Goal: Task Accomplishment & Management: Use online tool/utility

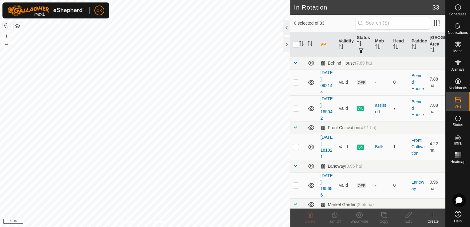
click at [432, 213] on icon at bounding box center [432, 214] width 7 height 7
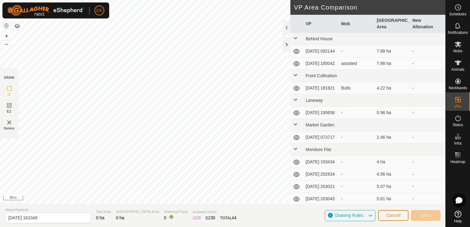
click at [160, 204] on section "Virtual Paddock [DATE] 161049 Total Area 0 ha Grazing Area 0 ha Watering Points…" at bounding box center [222, 214] width 445 height 23
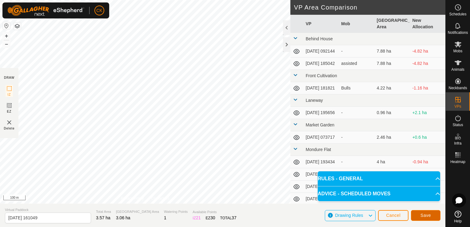
click at [419, 215] on button "Save" at bounding box center [426, 215] width 30 height 11
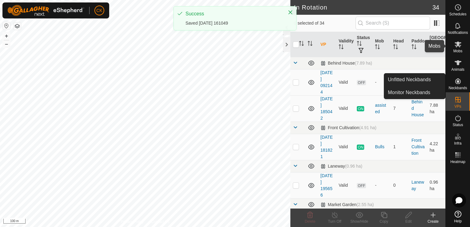
click at [456, 42] on icon at bounding box center [457, 44] width 7 height 7
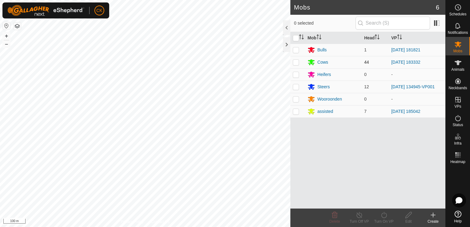
click at [295, 62] on p-checkbox at bounding box center [296, 62] width 6 height 5
checkbox input "true"
click at [383, 215] on icon at bounding box center [384, 214] width 8 height 7
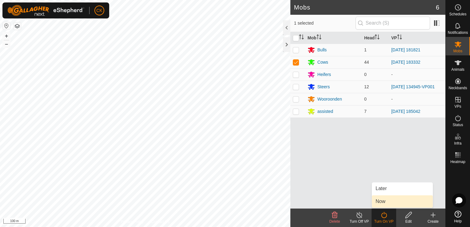
click at [382, 201] on link "Now" at bounding box center [402, 201] width 61 height 12
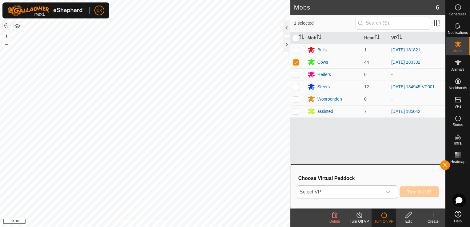
click at [390, 192] on icon "dropdown trigger" at bounding box center [388, 192] width 4 height 2
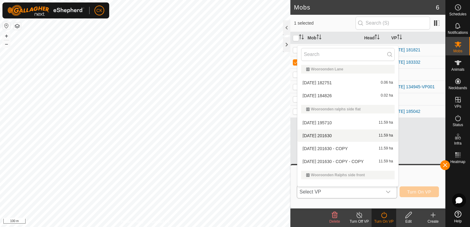
scroll to position [485, 0]
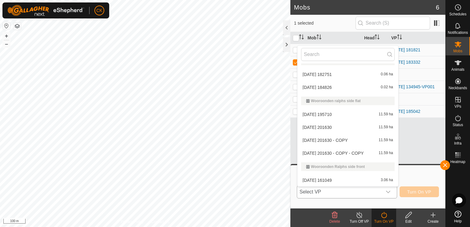
click at [325, 179] on li "[DATE] 161049 3.06 ha" at bounding box center [347, 180] width 101 height 12
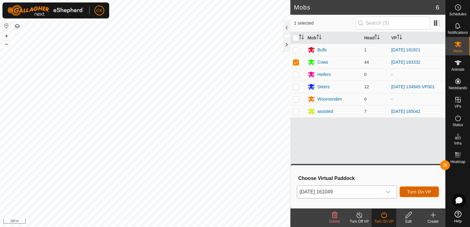
click at [415, 189] on span "Turn On VP" at bounding box center [419, 191] width 24 height 5
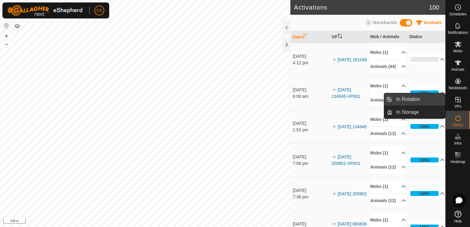
click at [416, 98] on link "In Rotation" at bounding box center [418, 99] width 53 height 12
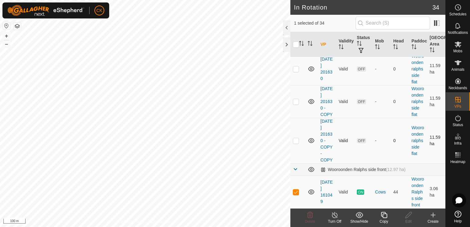
scroll to position [1102, 0]
click at [383, 214] on icon at bounding box center [384, 214] width 8 height 7
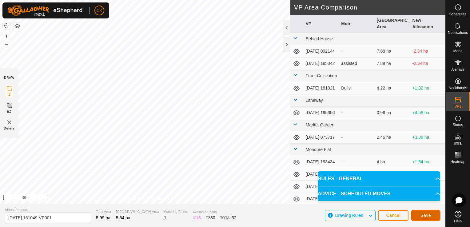
click at [428, 215] on span "Save" at bounding box center [425, 215] width 10 height 5
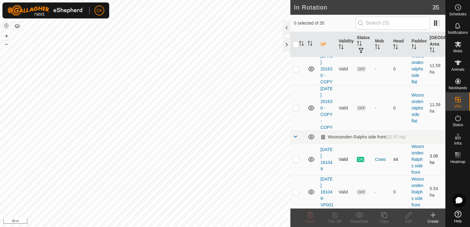
scroll to position [1140, 0]
click at [296, 190] on p-checkbox at bounding box center [296, 191] width 6 height 5
checkbox input "true"
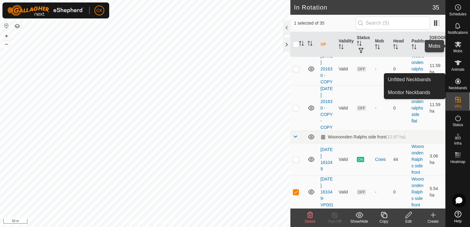
click at [457, 42] on icon at bounding box center [457, 44] width 7 height 6
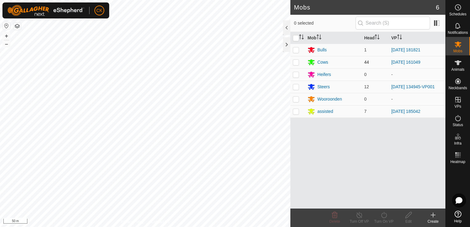
click at [294, 61] on p-checkbox at bounding box center [296, 62] width 6 height 5
checkbox input "true"
click at [383, 215] on icon at bounding box center [384, 214] width 8 height 7
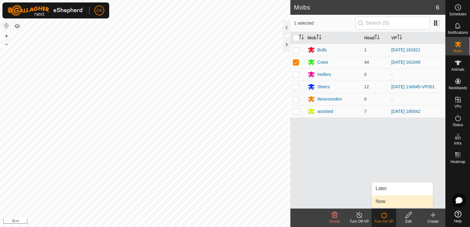
click at [381, 200] on link "Now" at bounding box center [402, 201] width 61 height 12
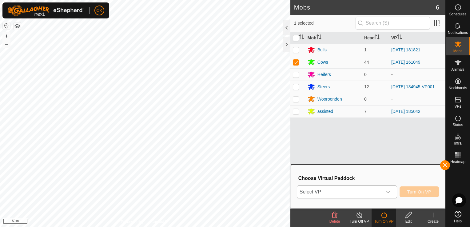
click at [390, 192] on icon "dropdown trigger" at bounding box center [388, 192] width 4 height 2
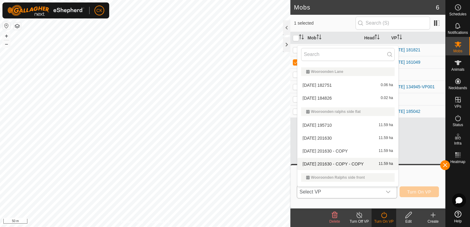
scroll to position [498, 0]
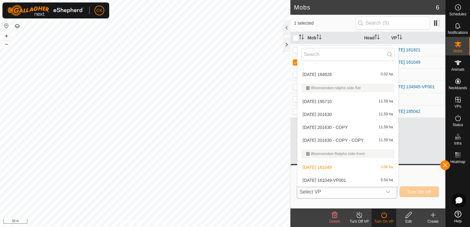
click at [348, 179] on li "[DATE] 161049-VP001 5.54 ha" at bounding box center [347, 180] width 101 height 12
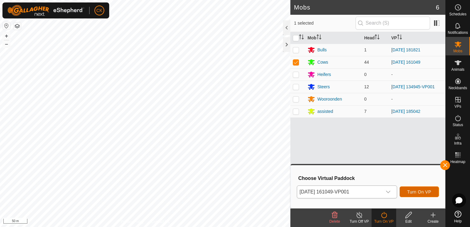
click at [417, 193] on span "Turn On VP" at bounding box center [419, 191] width 24 height 5
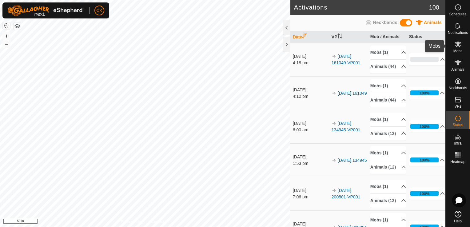
click at [457, 41] on icon at bounding box center [457, 44] width 7 height 7
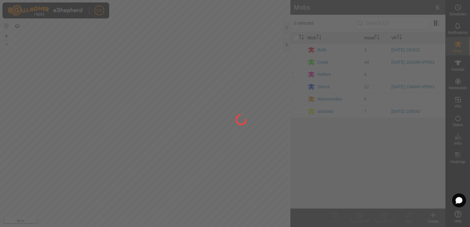
click at [295, 87] on div at bounding box center [235, 113] width 470 height 227
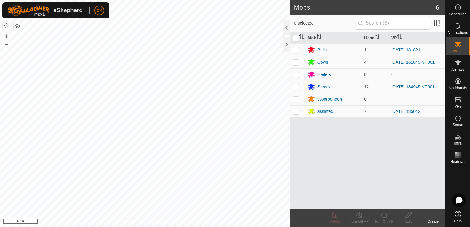
click at [295, 87] on p-checkbox at bounding box center [296, 86] width 6 height 5
checkbox input "true"
click at [384, 213] on icon at bounding box center [384, 215] width 6 height 6
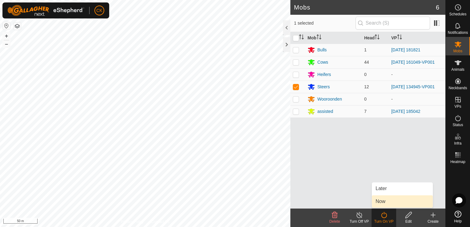
click at [377, 201] on link "Now" at bounding box center [402, 201] width 61 height 12
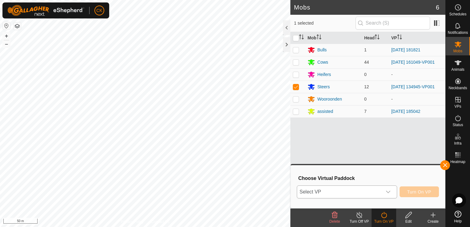
click at [389, 191] on icon "dropdown trigger" at bounding box center [387, 191] width 5 height 5
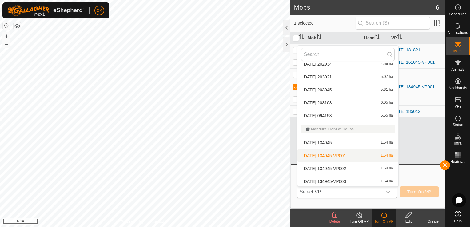
scroll to position [184, 0]
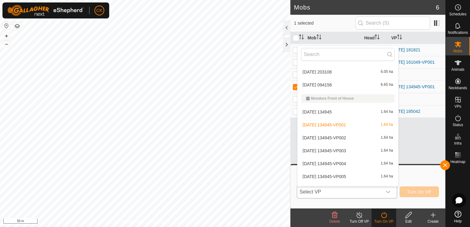
click at [347, 136] on li "[DATE] 134945-VP002 1.64 ha" at bounding box center [347, 138] width 101 height 12
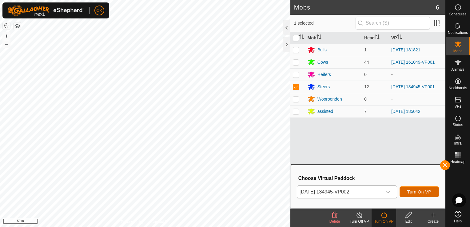
click at [421, 192] on span "Turn On VP" at bounding box center [419, 191] width 24 height 5
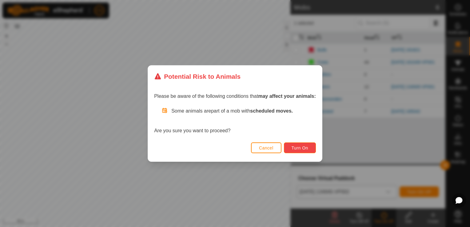
click at [295, 147] on span "Turn On" at bounding box center [299, 147] width 17 height 5
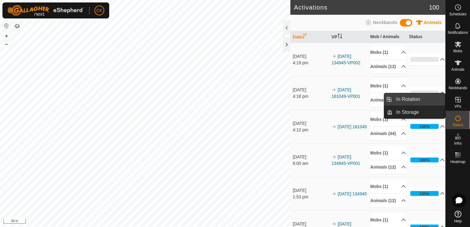
click at [439, 96] on link "In Rotation" at bounding box center [418, 99] width 53 height 12
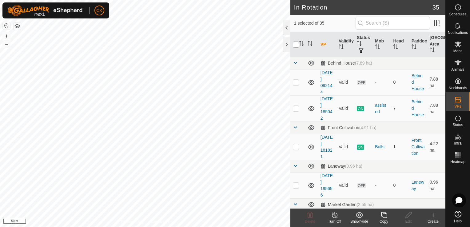
click at [294, 44] on input "checkbox" at bounding box center [296, 44] width 6 height 6
checkbox input "true"
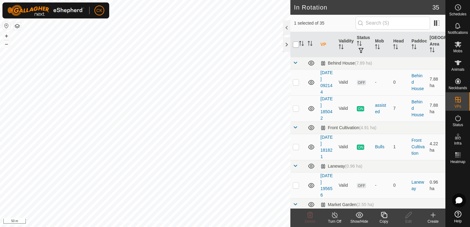
checkbox input "true"
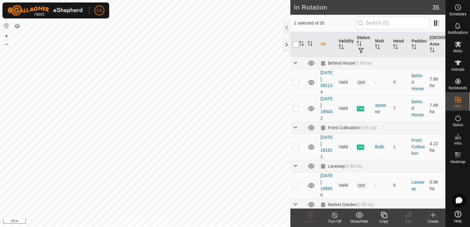
checkbox input "true"
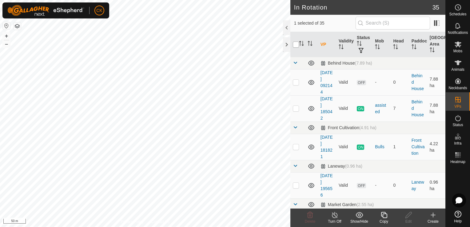
checkbox input "true"
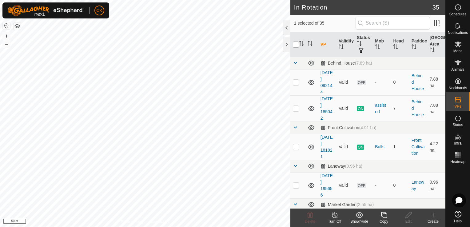
checkbox input "true"
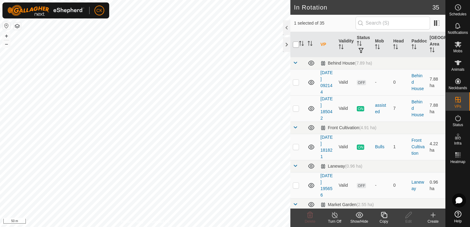
checkbox input "true"
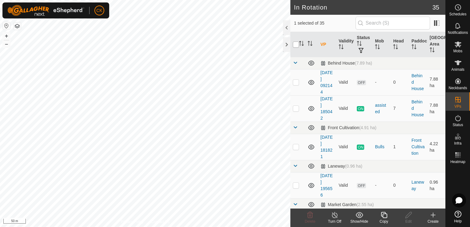
checkbox input "true"
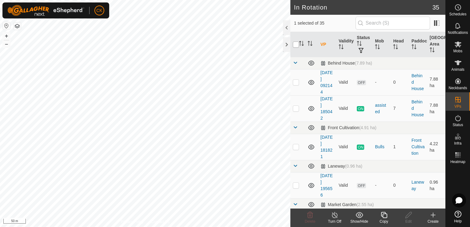
checkbox input "true"
click at [294, 44] on input "checkbox" at bounding box center [296, 44] width 6 height 6
checkbox input "false"
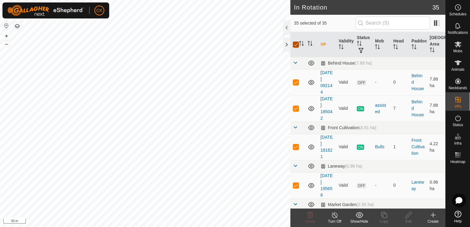
checkbox input "false"
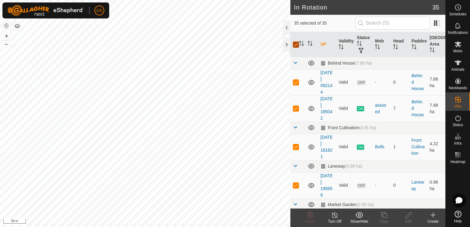
checkbox input "false"
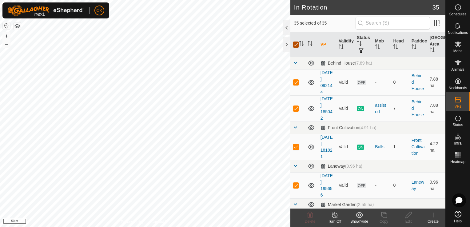
checkbox input "false"
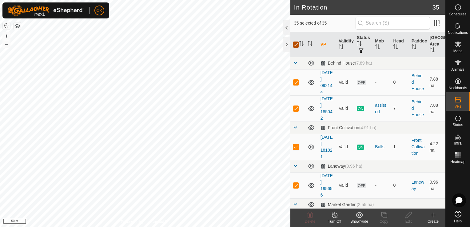
checkbox input "false"
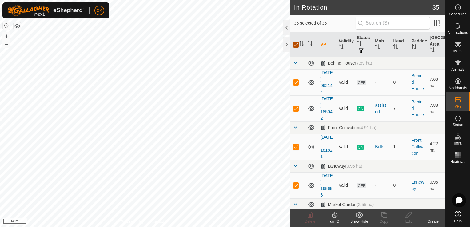
checkbox input "false"
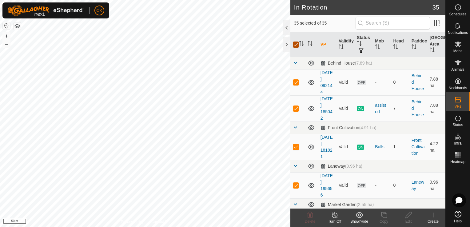
checkbox input "false"
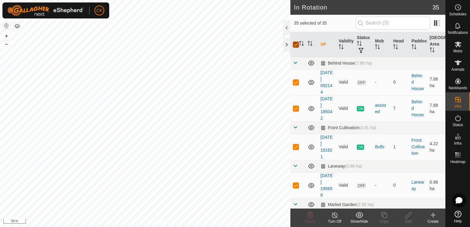
checkbox input "false"
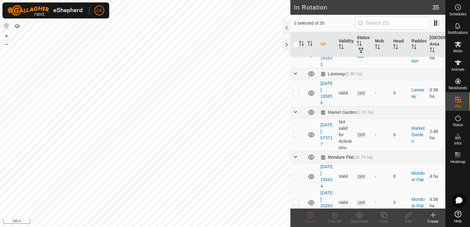
scroll to position [123, 0]
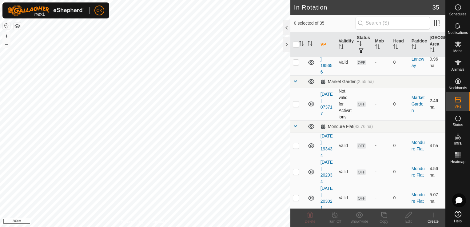
click at [294, 103] on p-checkbox at bounding box center [296, 103] width 6 height 5
checkbox input "true"
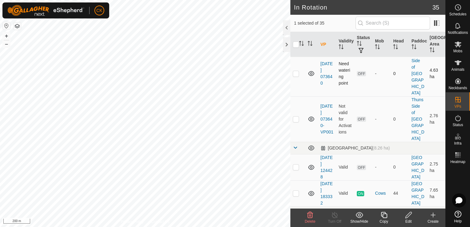
scroll to position [799, 0]
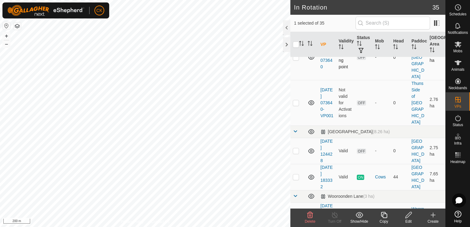
click at [296, 60] on p-checkbox at bounding box center [296, 57] width 6 height 5
checkbox input "true"
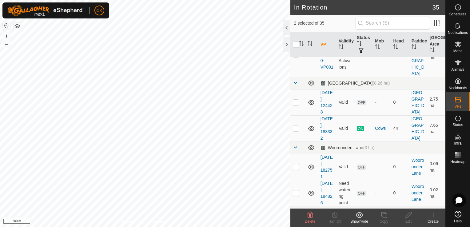
scroll to position [861, 0]
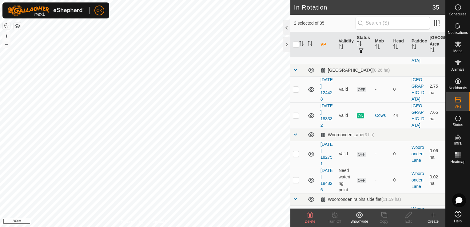
click at [295, 44] on p-checkbox at bounding box center [296, 41] width 6 height 5
checkbox input "true"
click at [310, 214] on icon at bounding box center [309, 214] width 7 height 7
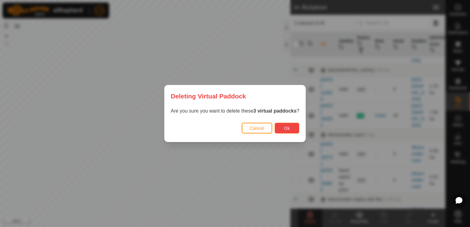
click at [286, 128] on span "Ok" at bounding box center [287, 128] width 6 height 5
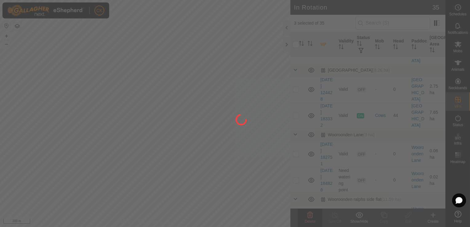
checkbox input "false"
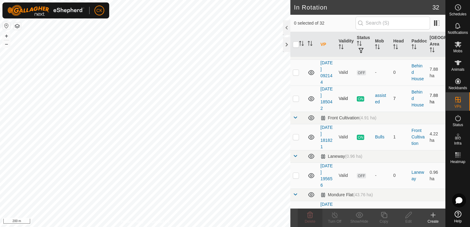
scroll to position [0, 0]
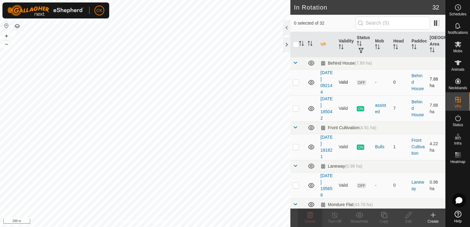
click at [297, 83] on p-checkbox at bounding box center [296, 82] width 6 height 5
click at [296, 80] on p-checkbox at bounding box center [296, 82] width 6 height 5
checkbox input "false"
click at [294, 109] on p-checkbox at bounding box center [296, 108] width 6 height 5
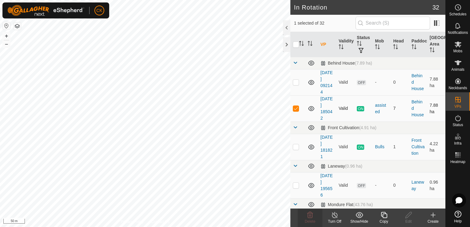
checkbox input "false"
click at [294, 81] on p-checkbox at bounding box center [296, 82] width 6 height 5
click at [294, 82] on p-checkbox at bounding box center [296, 82] width 6 height 5
checkbox input "false"
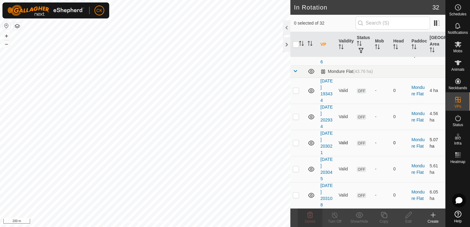
scroll to position [123, 0]
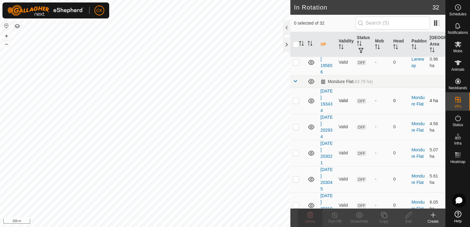
click at [295, 99] on p-checkbox at bounding box center [296, 100] width 6 height 5
checkbox input "true"
click at [295, 126] on p-checkbox at bounding box center [296, 126] width 6 height 5
checkbox input "true"
click at [296, 152] on p-checkbox at bounding box center [296, 152] width 6 height 5
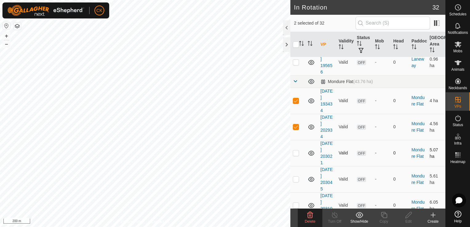
checkbox input "true"
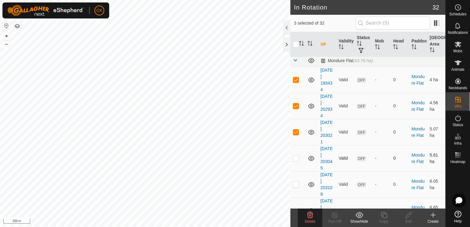
scroll to position [154, 0]
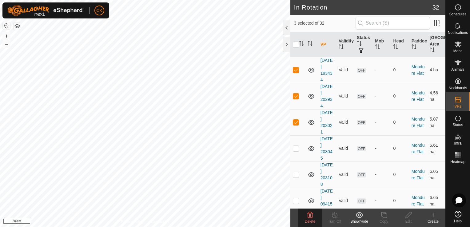
click at [295, 148] on p-checkbox at bounding box center [296, 148] width 6 height 5
checkbox input "true"
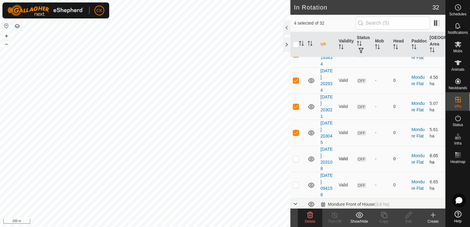
scroll to position [184, 0]
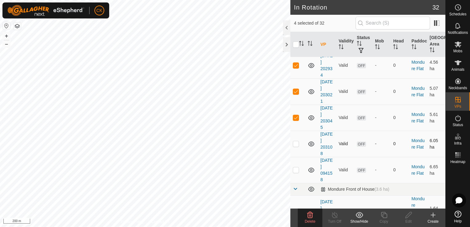
click at [295, 144] on p-checkbox at bounding box center [296, 143] width 6 height 5
checkbox input "true"
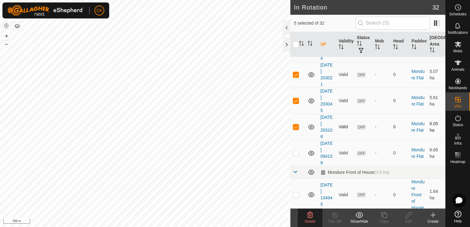
scroll to position [215, 0]
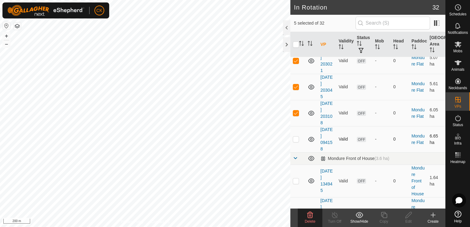
click at [295, 139] on p-checkbox at bounding box center [296, 138] width 6 height 5
checkbox input "true"
click at [308, 213] on icon at bounding box center [309, 214] width 7 height 7
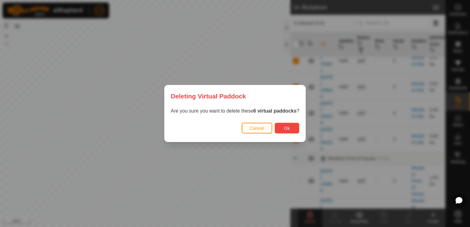
click at [285, 128] on span "Ok" at bounding box center [287, 128] width 6 height 5
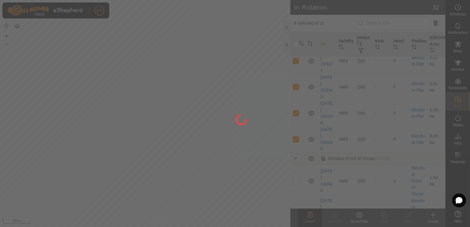
checkbox input "false"
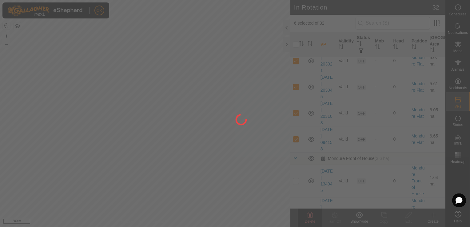
checkbox input "false"
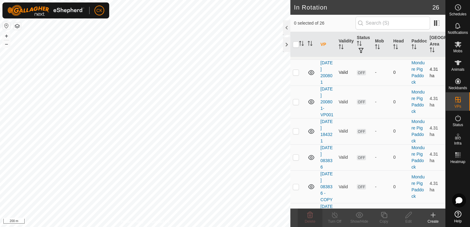
scroll to position [369, 0]
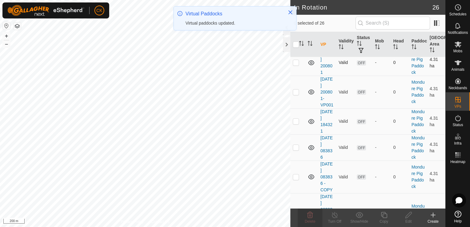
click at [296, 65] on p-checkbox at bounding box center [296, 62] width 6 height 5
checkbox input "true"
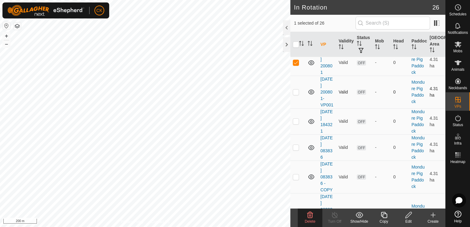
click at [294, 94] on p-checkbox at bounding box center [296, 91] width 6 height 5
checkbox input "true"
click at [294, 124] on p-checkbox at bounding box center [296, 121] width 6 height 5
checkbox input "true"
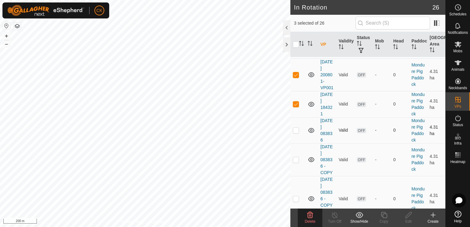
scroll to position [400, 0]
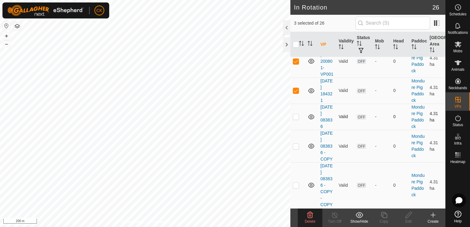
click at [297, 119] on p-checkbox at bounding box center [296, 116] width 6 height 5
checkbox input "true"
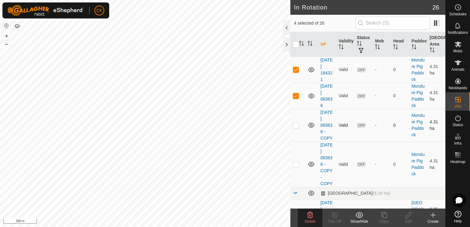
scroll to position [430, 0]
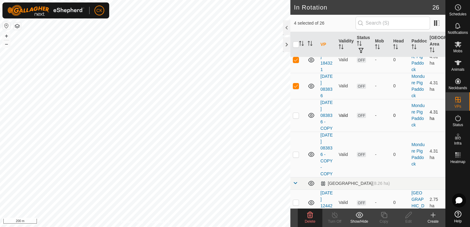
click at [297, 118] on p-checkbox at bounding box center [296, 115] width 6 height 5
checkbox input "true"
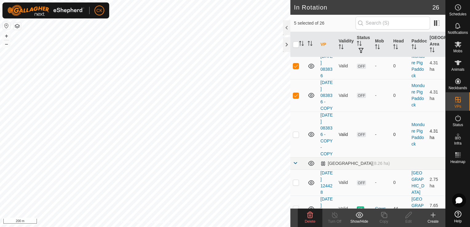
scroll to position [461, 0]
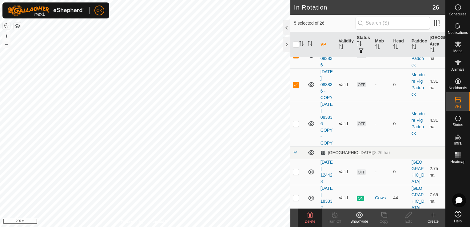
click at [295, 126] on p-checkbox at bounding box center [296, 123] width 6 height 5
checkbox input "true"
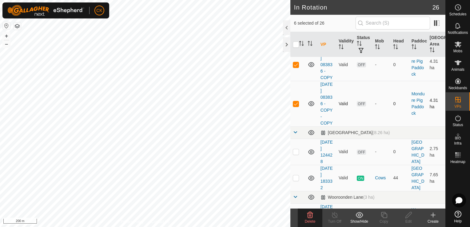
scroll to position [492, 0]
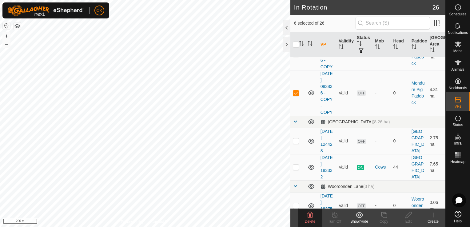
click at [310, 216] on icon at bounding box center [309, 214] width 7 height 7
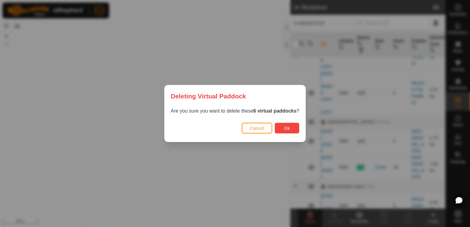
click at [286, 128] on span "Ok" at bounding box center [287, 128] width 6 height 5
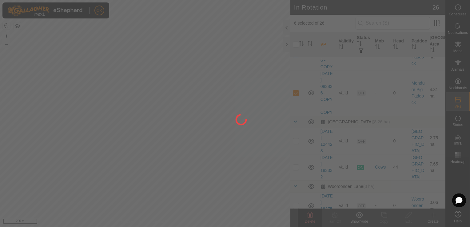
checkbox input "false"
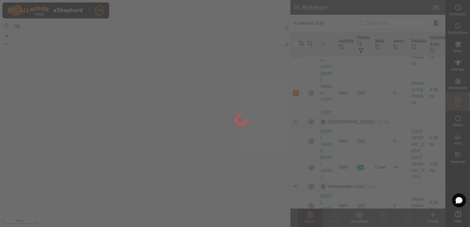
checkbox input "false"
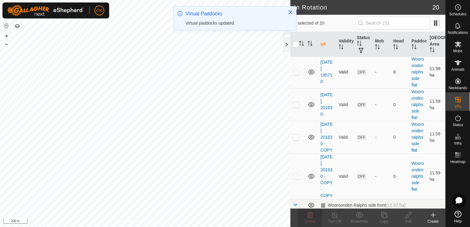
click at [295, 74] on p-checkbox at bounding box center [296, 71] width 6 height 5
checkbox input "true"
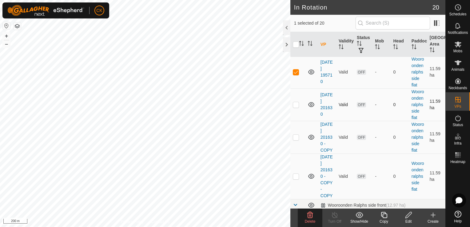
click at [295, 107] on p-checkbox at bounding box center [296, 104] width 6 height 5
checkbox input "false"
click at [295, 140] on p-checkbox at bounding box center [296, 137] width 6 height 5
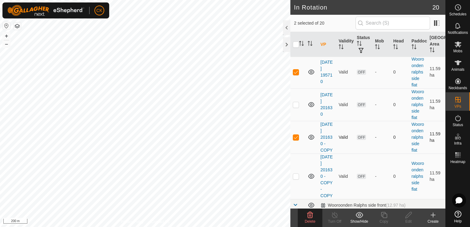
checkbox input "false"
click at [310, 214] on icon at bounding box center [309, 214] width 7 height 7
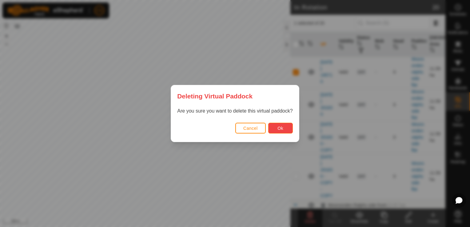
click at [282, 128] on span "Ok" at bounding box center [280, 128] width 6 height 5
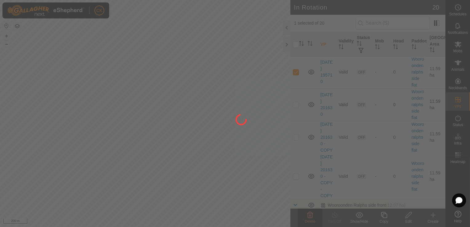
checkbox input "false"
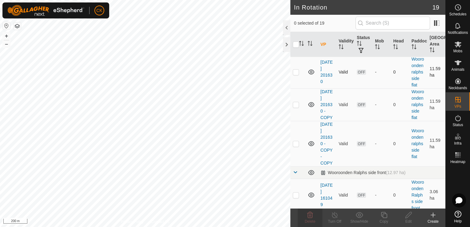
click at [296, 74] on p-checkbox at bounding box center [296, 71] width 6 height 5
checkbox input "true"
click at [294, 107] on p-checkbox at bounding box center [296, 104] width 6 height 5
checkbox input "true"
click at [296, 146] on p-checkbox at bounding box center [296, 143] width 6 height 5
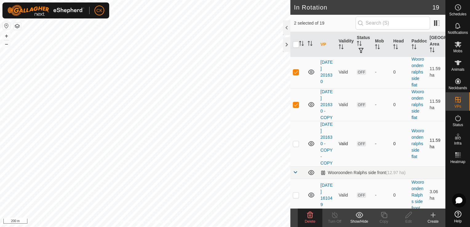
checkbox input "true"
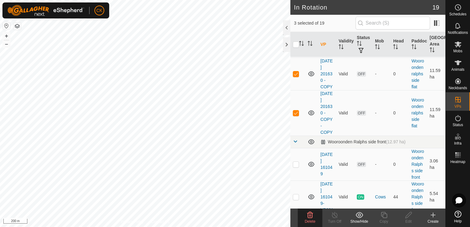
click at [309, 216] on icon at bounding box center [310, 215] width 6 height 6
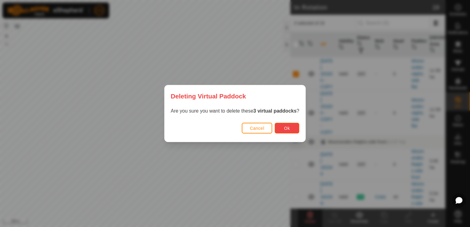
click at [284, 127] on span "Ok" at bounding box center [287, 128] width 6 height 5
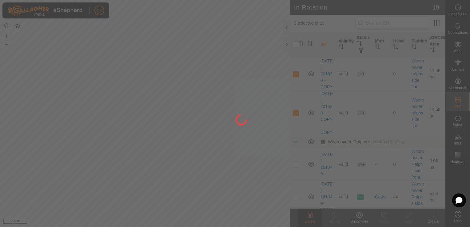
checkbox input "false"
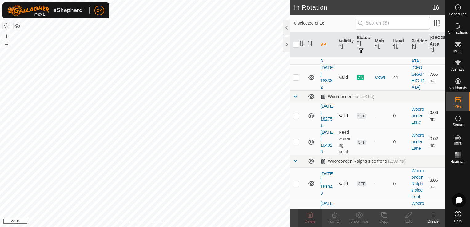
scroll to position [350, 0]
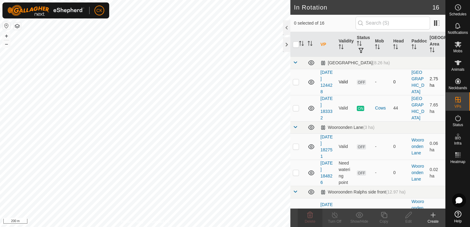
click at [295, 84] on p-checkbox at bounding box center [296, 81] width 6 height 5
click at [308, 215] on icon at bounding box center [309, 214] width 7 height 7
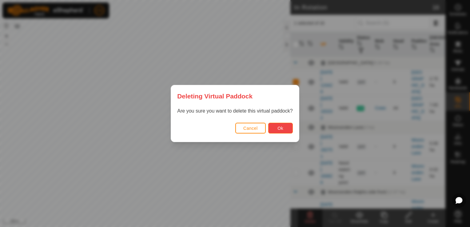
click at [281, 128] on span "Ok" at bounding box center [280, 128] width 6 height 5
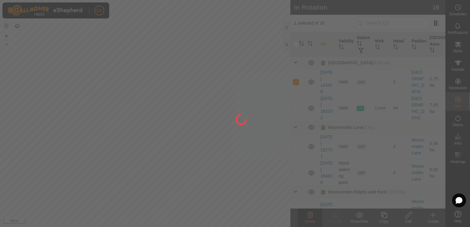
checkbox input "false"
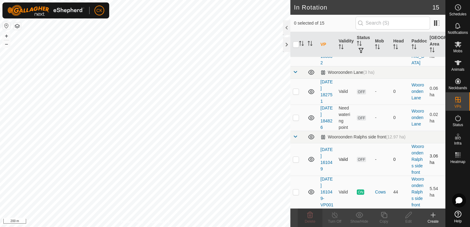
scroll to position [416, 0]
click at [295, 157] on p-checkbox at bounding box center [296, 159] width 6 height 5
checkbox input "false"
click at [457, 62] on icon at bounding box center [457, 62] width 7 height 5
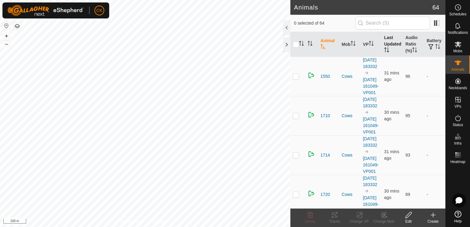
click at [386, 41] on th "Last Updated" at bounding box center [391, 44] width 21 height 25
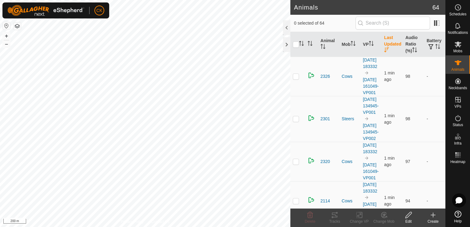
click at [383, 41] on th "Last Updated" at bounding box center [391, 44] width 21 height 25
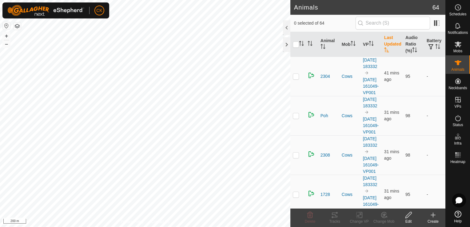
click at [383, 42] on th "Last Updated" at bounding box center [391, 44] width 21 height 25
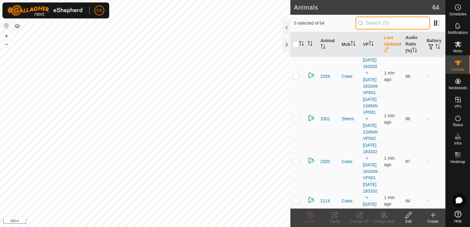
click at [385, 24] on input "text" at bounding box center [392, 23] width 74 height 13
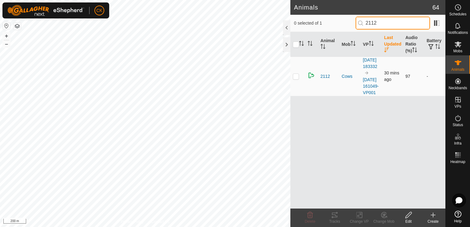
type input "2112"
click at [295, 79] on p-checkbox at bounding box center [296, 76] width 6 height 5
checkbox input "true"
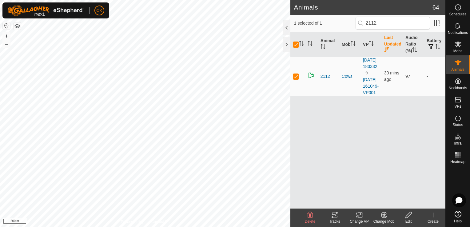
click at [334, 213] on icon at bounding box center [334, 214] width 7 height 7
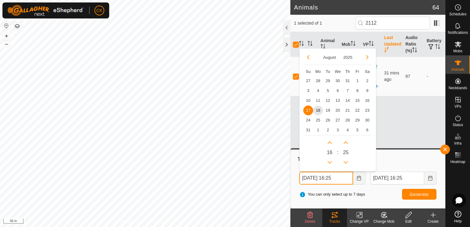
click at [345, 179] on input "[DATE] 16:25" at bounding box center [326, 178] width 54 height 13
click at [357, 100] on span "15" at bounding box center [357, 100] width 10 height 10
type input "[DATE] 16:25"
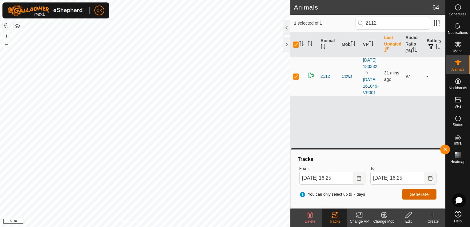
click at [412, 193] on span "Generate" at bounding box center [418, 194] width 19 height 5
click at [444, 148] on button "button" at bounding box center [445, 149] width 10 height 10
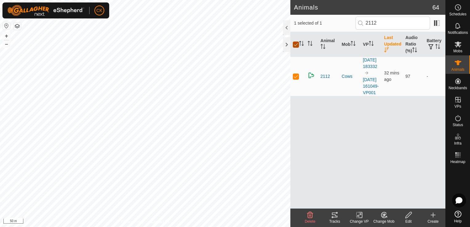
click at [294, 44] on input "checkbox" at bounding box center [296, 44] width 6 height 6
checkbox input "false"
click at [284, 45] on div at bounding box center [286, 44] width 7 height 15
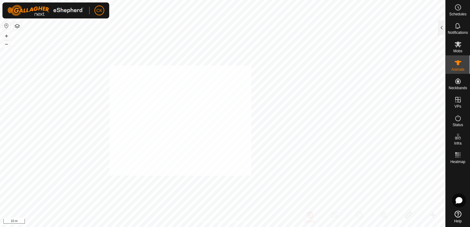
checkbox input "true"
click at [456, 61] on icon at bounding box center [457, 62] width 7 height 5
click at [441, 30] on div at bounding box center [441, 27] width 7 height 15
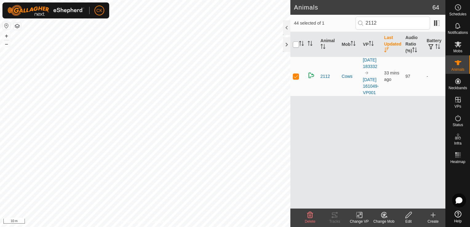
click at [295, 44] on input "checkbox" at bounding box center [296, 44] width 6 height 6
checkbox input "false"
click at [285, 44] on div at bounding box center [286, 44] width 7 height 15
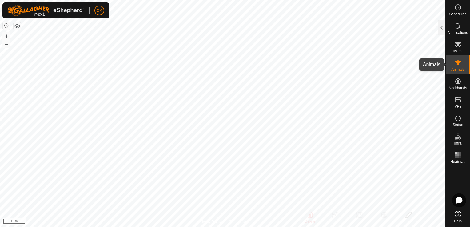
click at [458, 63] on icon at bounding box center [457, 62] width 7 height 5
click at [440, 30] on div at bounding box center [441, 27] width 7 height 15
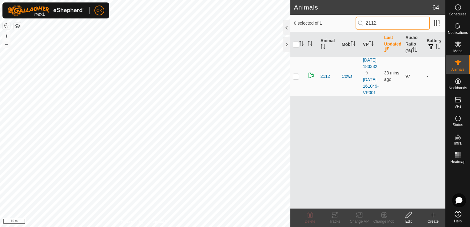
click at [392, 23] on input "2112" at bounding box center [392, 23] width 74 height 13
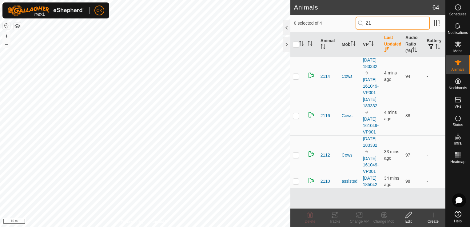
type input "2"
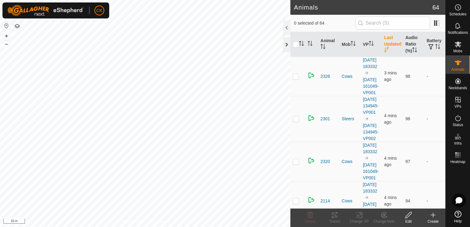
click at [288, 46] on div at bounding box center [286, 44] width 7 height 15
